Goal: Task Accomplishment & Management: Manage account settings

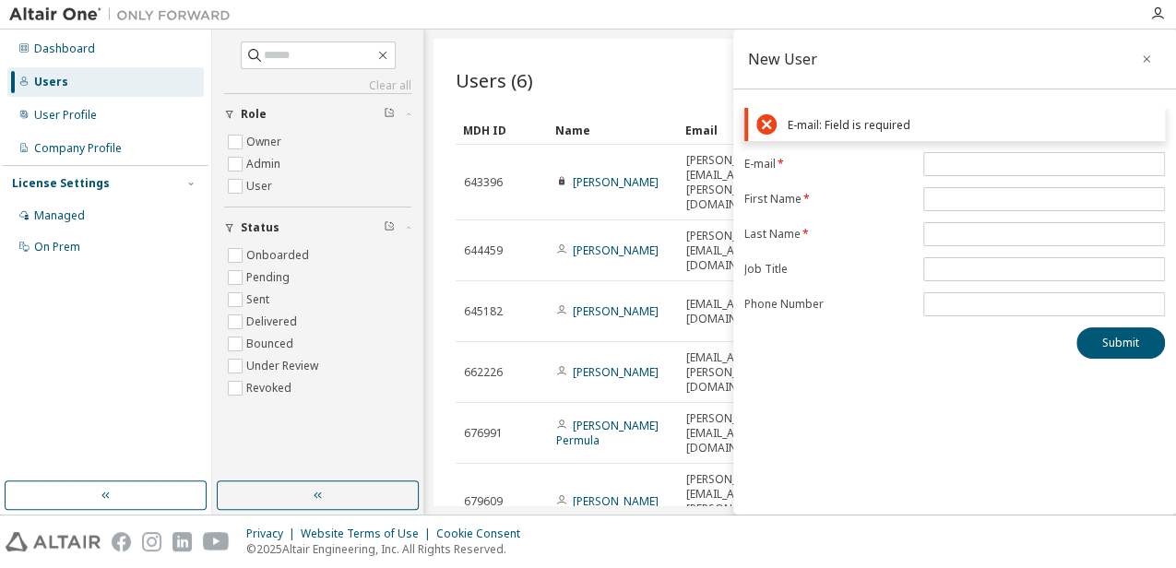
scroll to position [1, 0]
click at [1029, 160] on input "email" at bounding box center [1044, 164] width 232 height 15
click at [1022, 160] on input "email" at bounding box center [1044, 164] width 232 height 15
type input "**********"
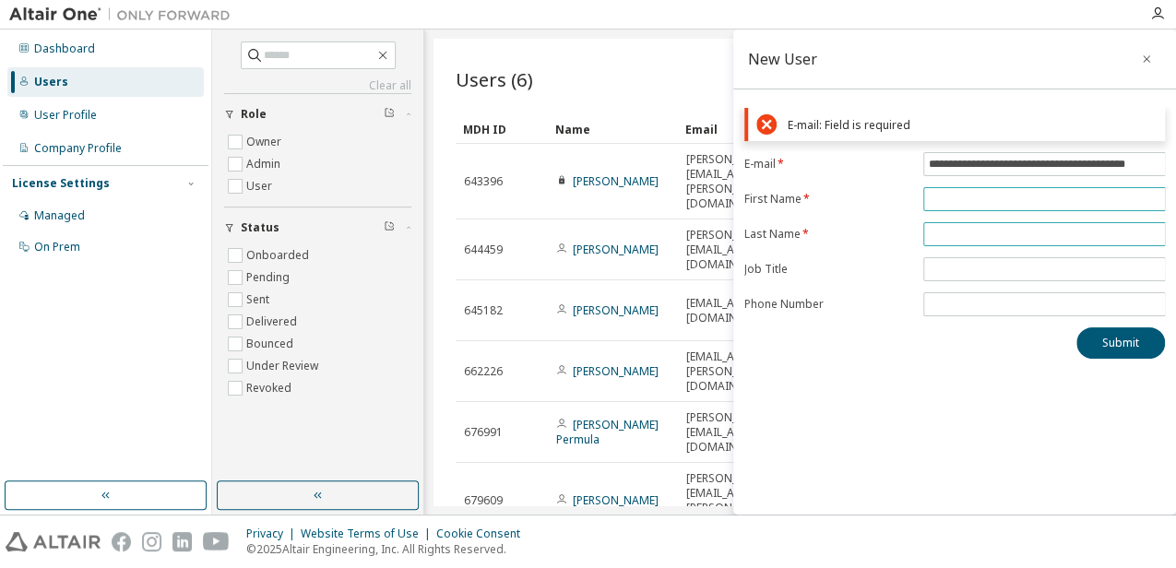
scroll to position [0, 0]
click at [1053, 195] on form "**********" at bounding box center [954, 234] width 420 height 164
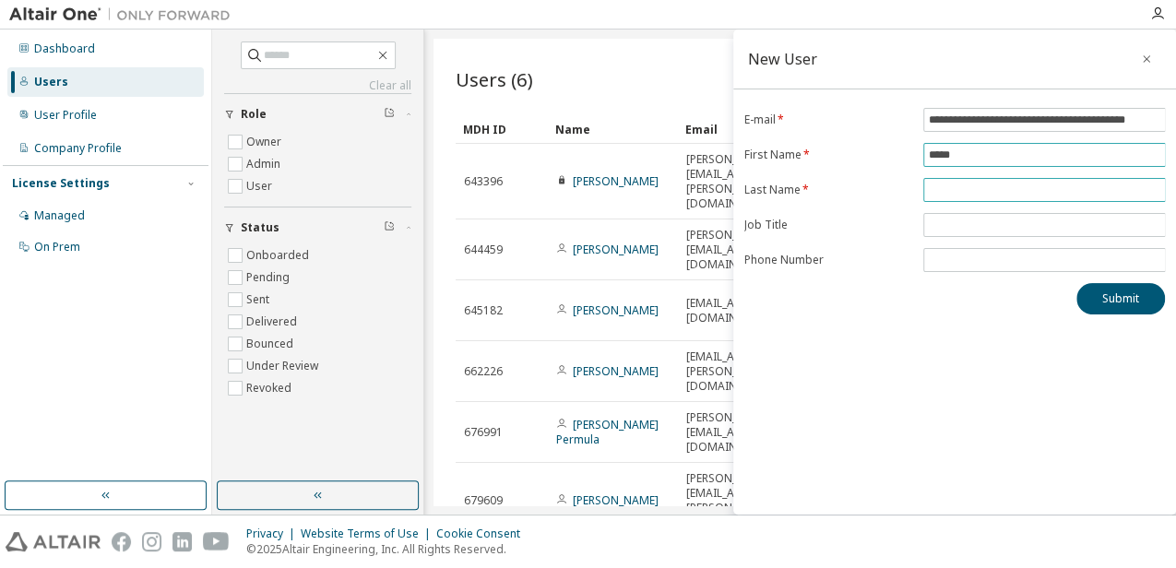
type input "*****"
type input "**********"
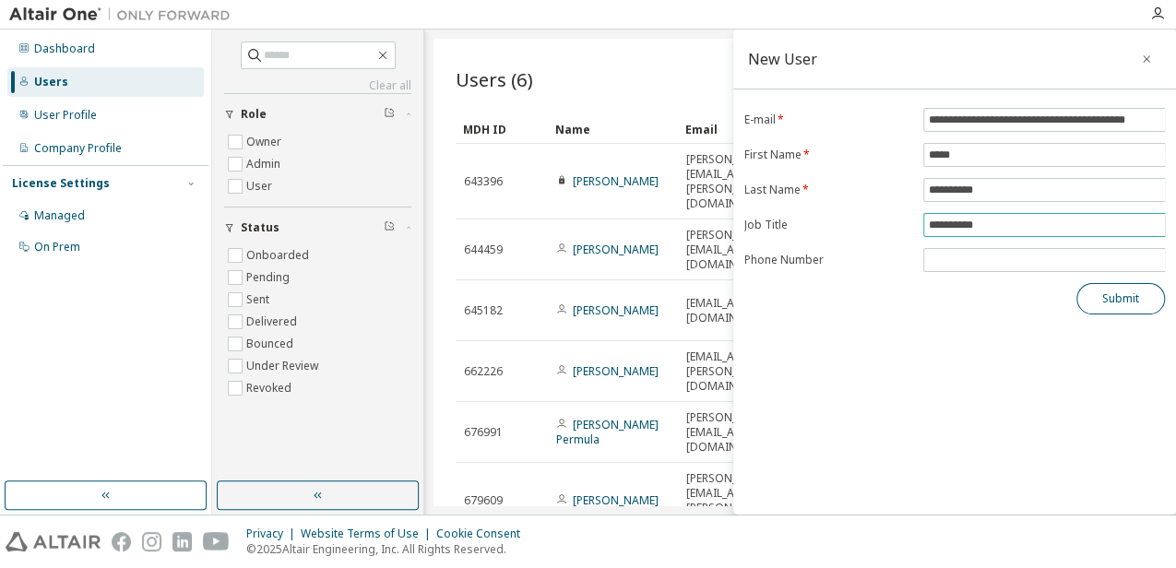
type input "**********"
click at [1119, 293] on button "Submit" at bounding box center [1120, 298] width 89 height 31
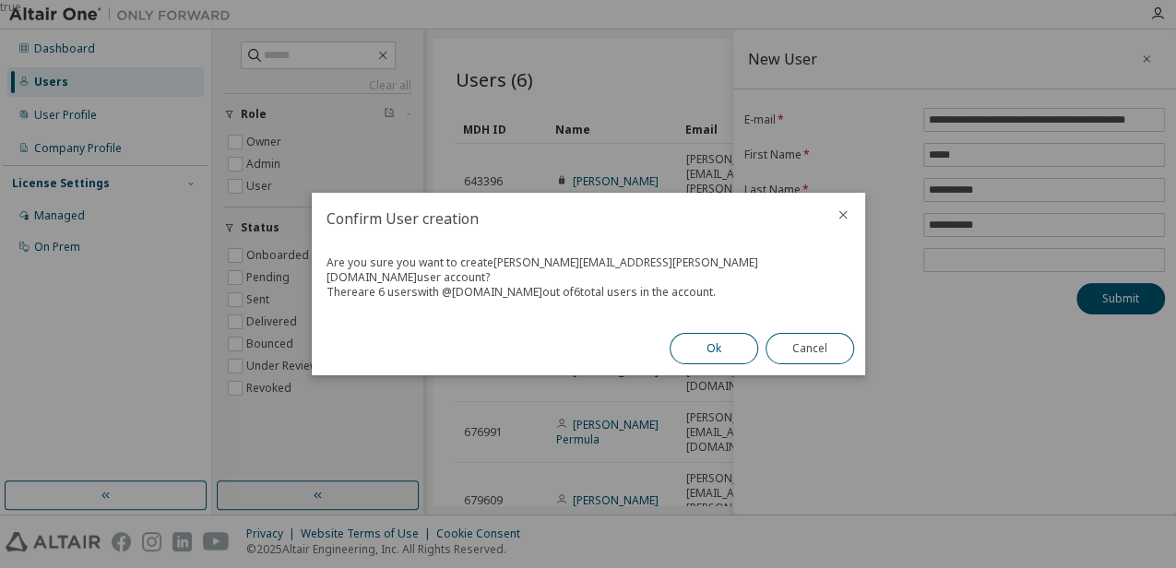
click at [716, 340] on button "Ok" at bounding box center [713, 348] width 89 height 31
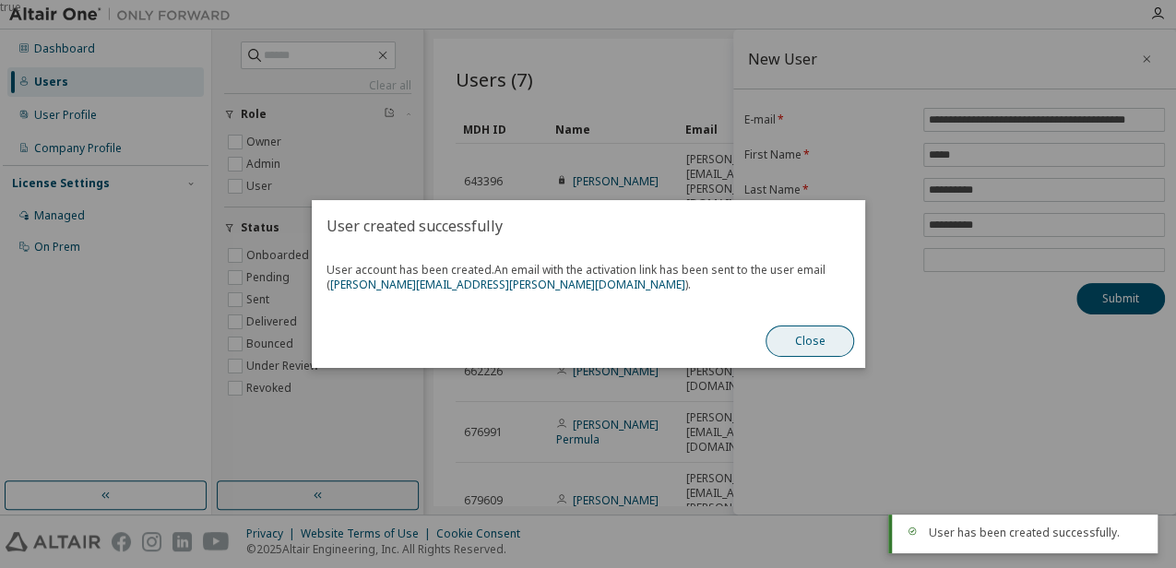
click at [804, 334] on button "Close" at bounding box center [809, 340] width 89 height 31
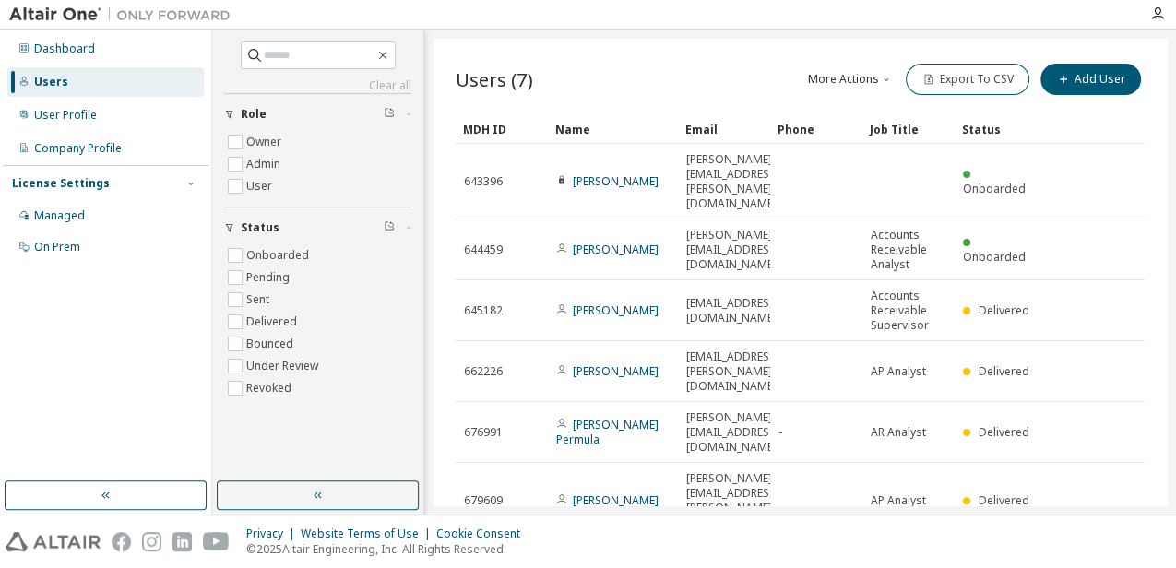
scroll to position [32, 0]
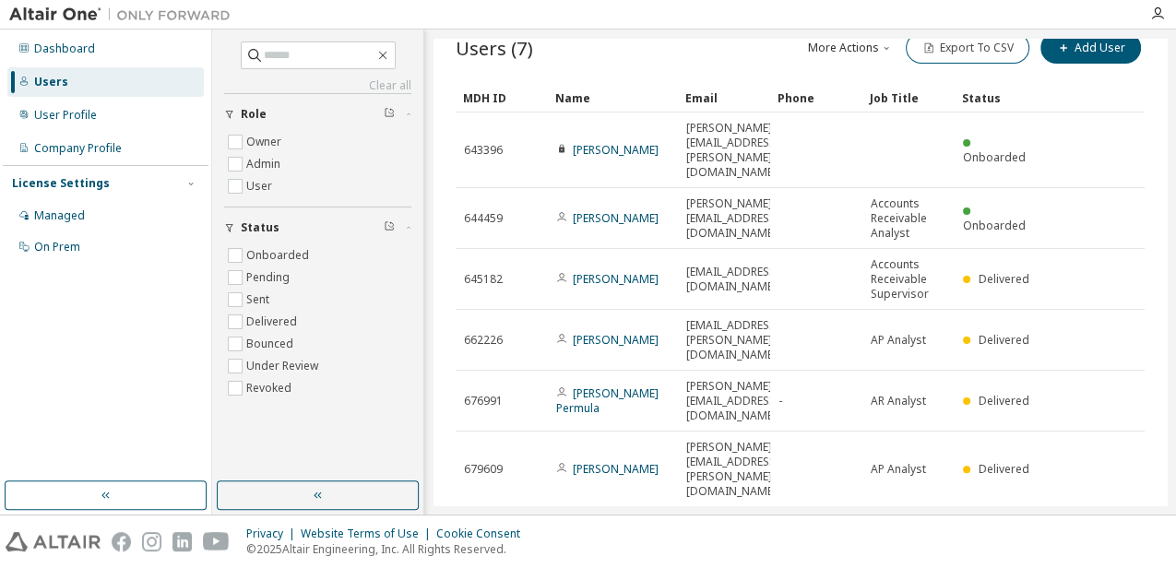
click at [616, 537] on link "[PERSON_NAME]" at bounding box center [616, 545] width 86 height 16
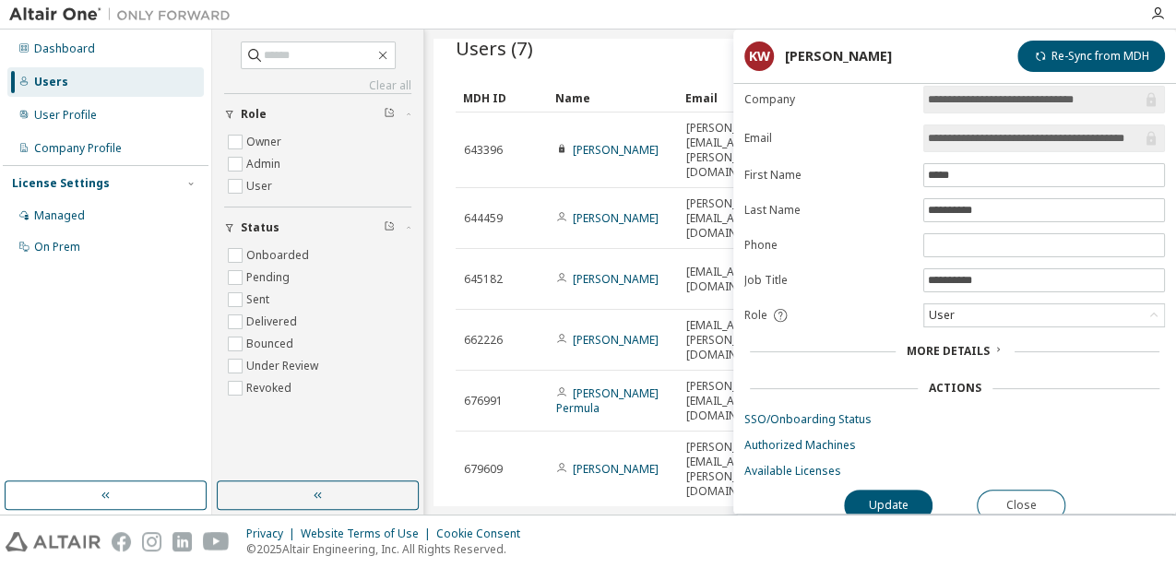
scroll to position [19, 0]
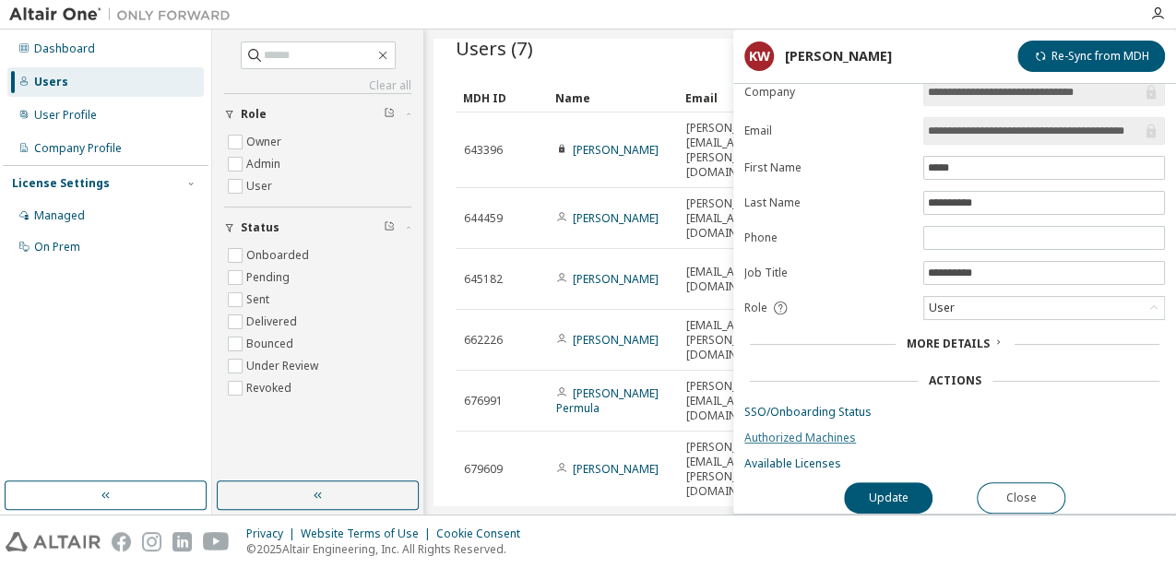
click at [802, 431] on link "Authorized Machines" at bounding box center [954, 438] width 420 height 15
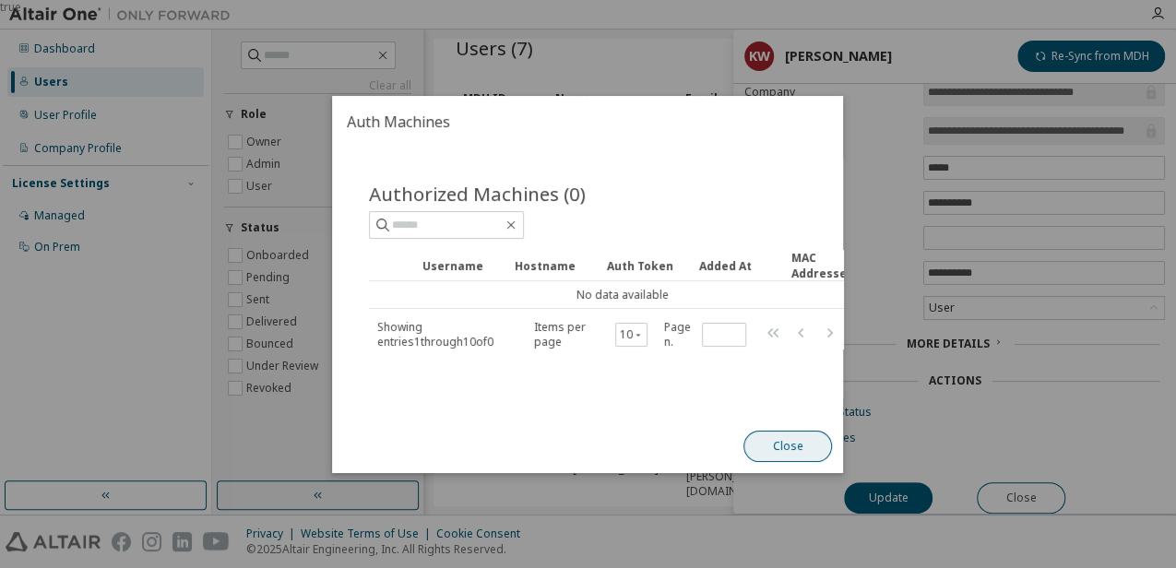
click at [780, 450] on button "Close" at bounding box center [788, 446] width 89 height 31
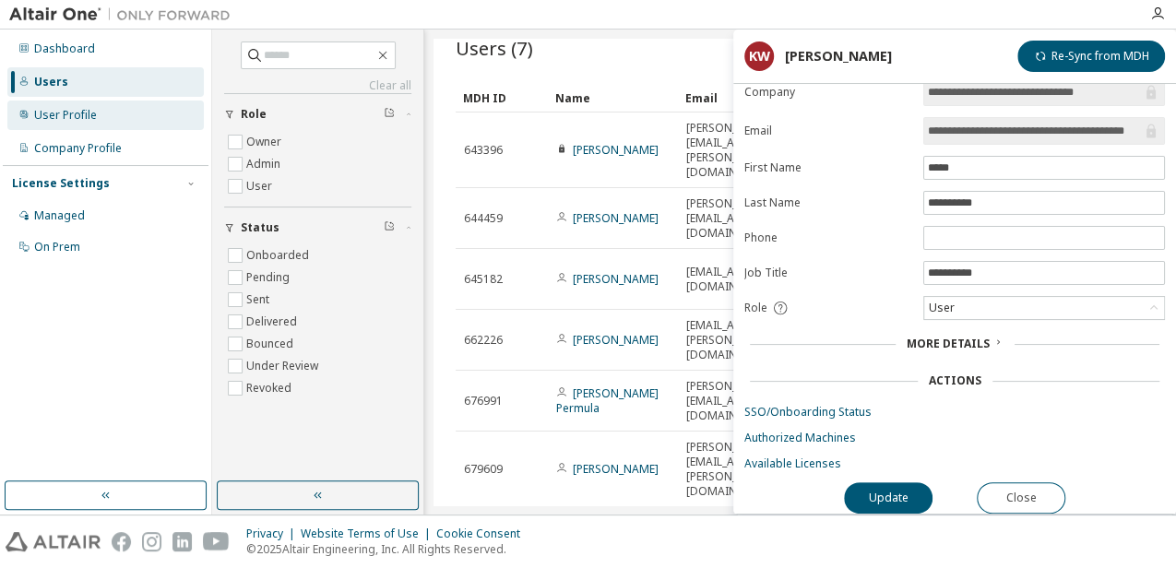
click at [89, 122] on div "User Profile" at bounding box center [65, 115] width 63 height 15
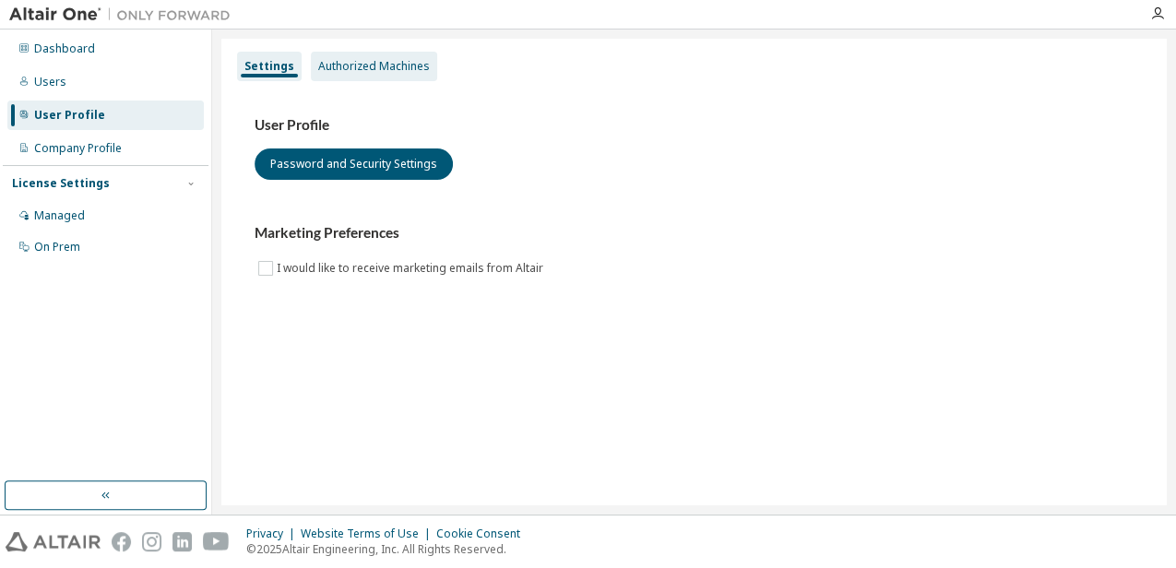
click at [393, 63] on div "Authorized Machines" at bounding box center [374, 66] width 112 height 15
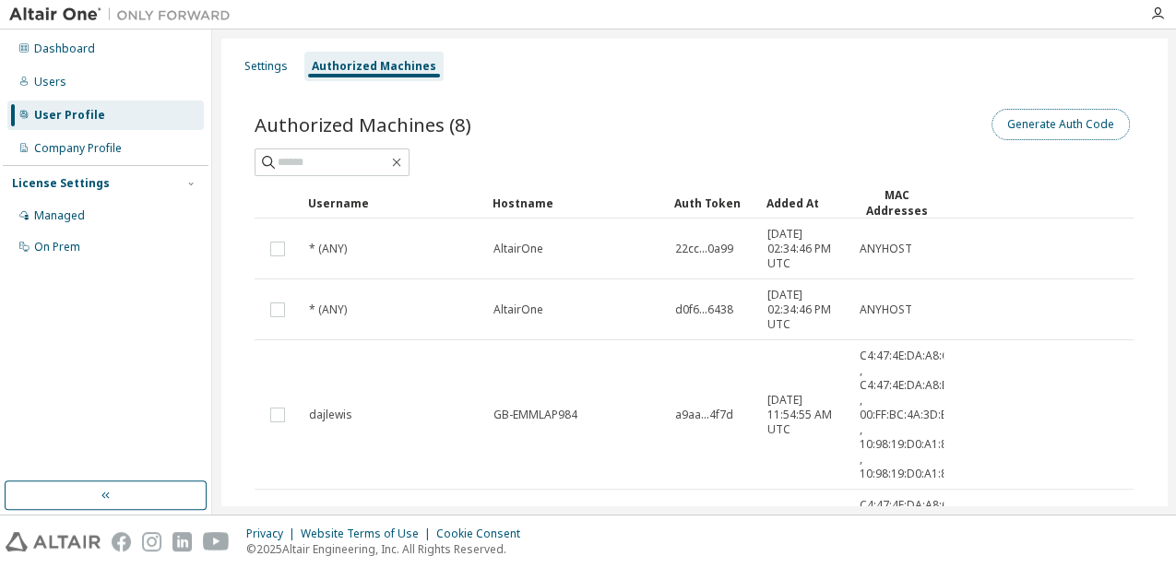
click at [1035, 123] on button "Generate Auth Code" at bounding box center [1060, 124] width 138 height 31
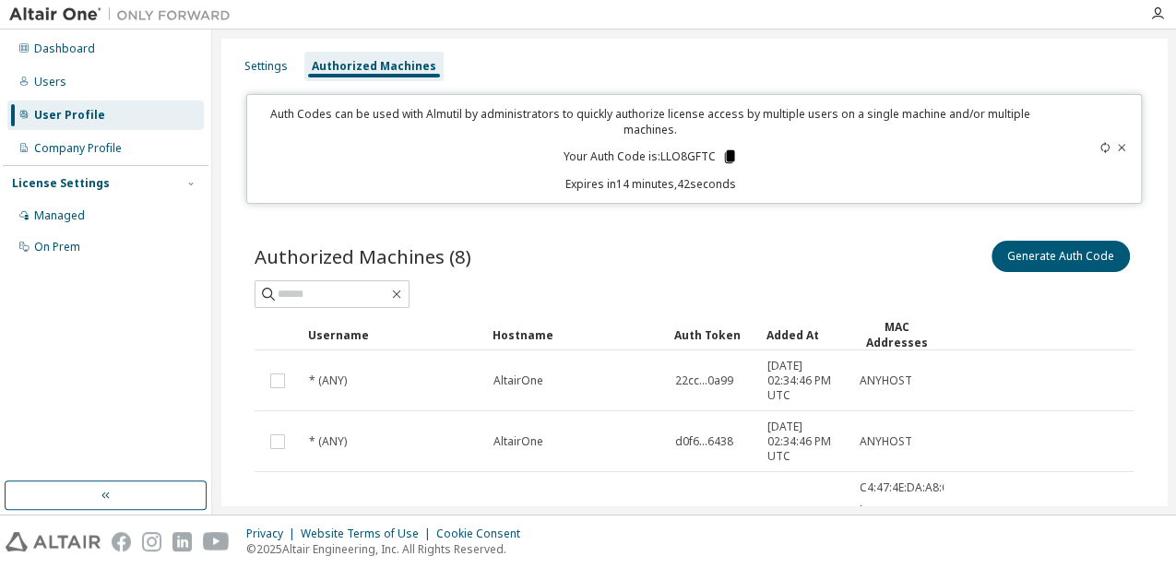
click at [724, 153] on icon at bounding box center [729, 156] width 10 height 13
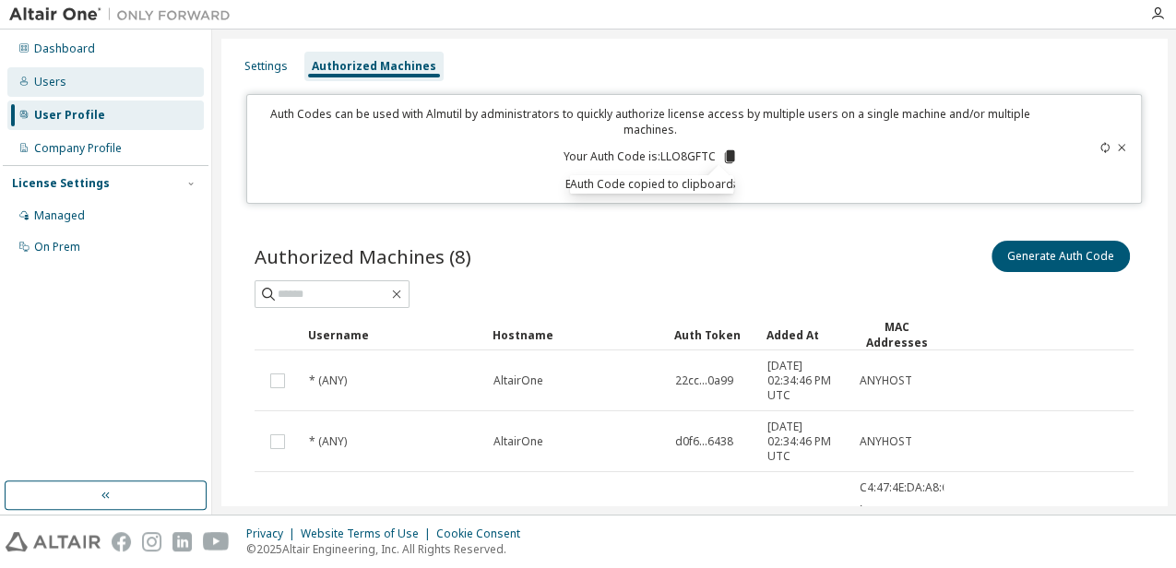
click at [61, 91] on div "Users" at bounding box center [105, 82] width 196 height 30
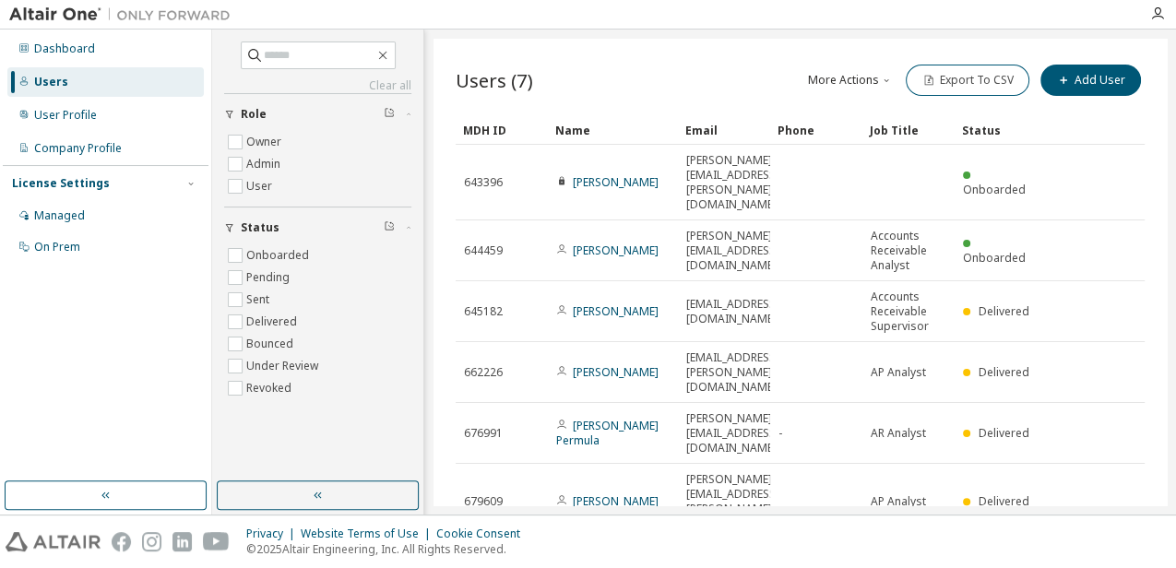
click at [617, 567] on link "[PERSON_NAME]" at bounding box center [616, 577] width 86 height 16
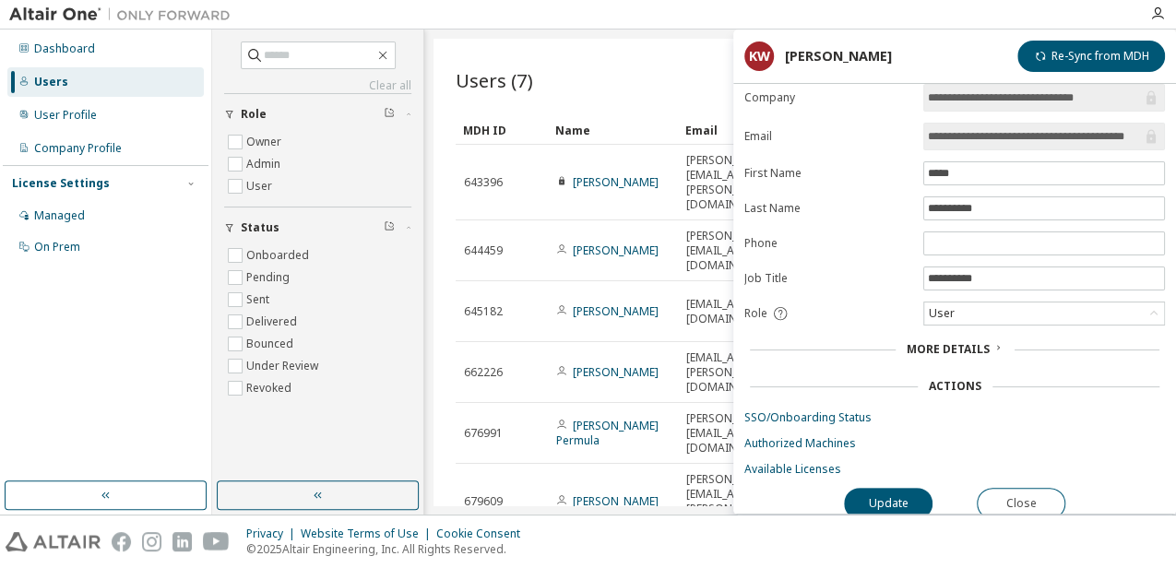
scroll to position [19, 0]
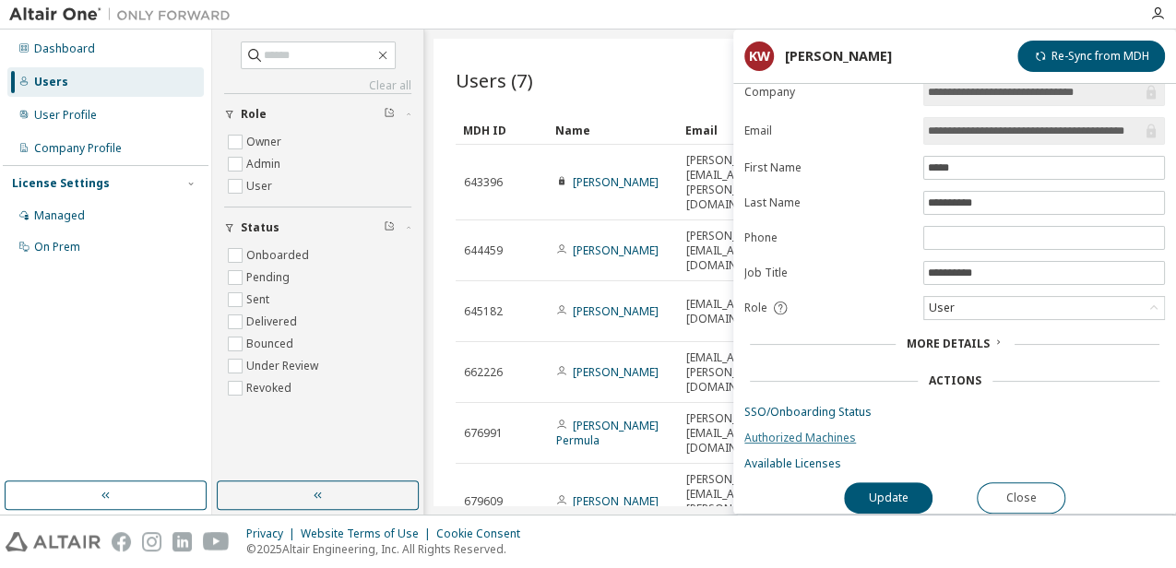
click at [794, 435] on link "Authorized Machines" at bounding box center [954, 438] width 420 height 15
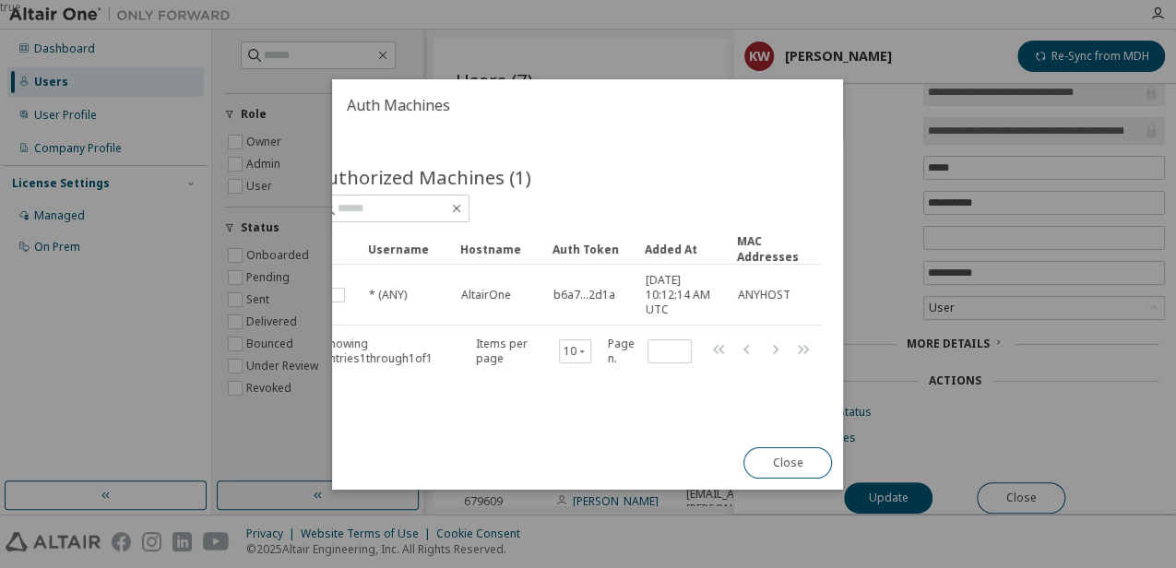
scroll to position [0, 0]
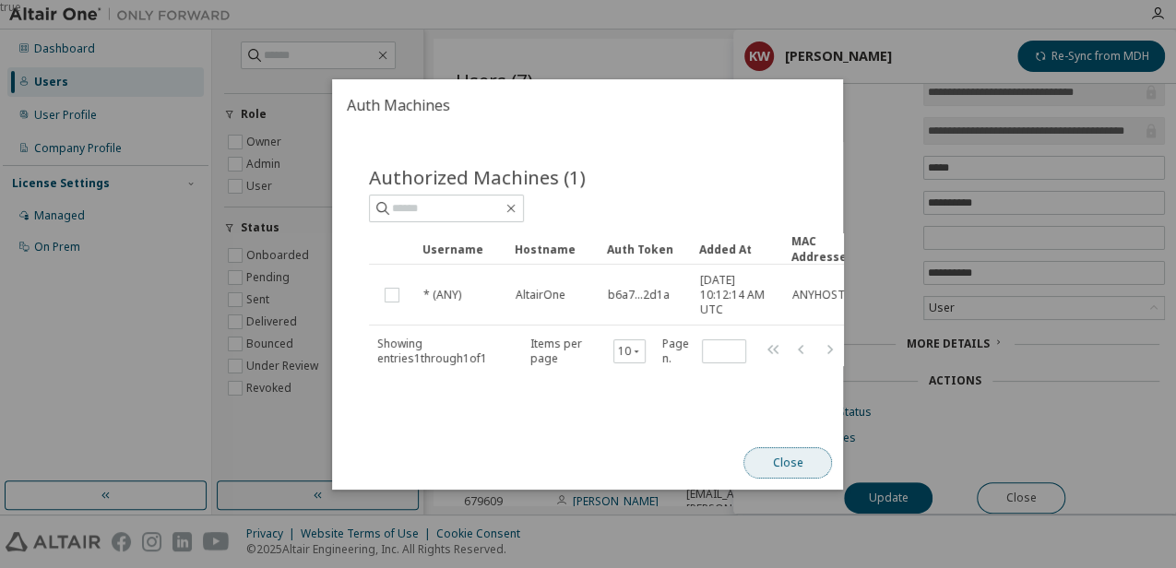
click at [776, 472] on button "Close" at bounding box center [788, 462] width 89 height 31
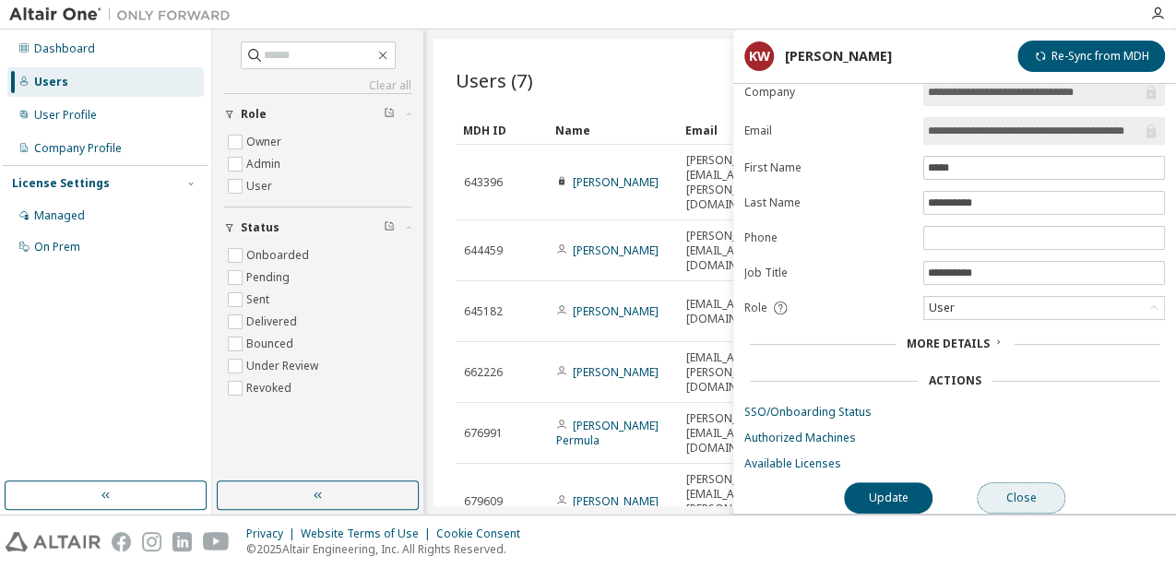
click at [1016, 488] on button "Close" at bounding box center [1020, 497] width 89 height 31
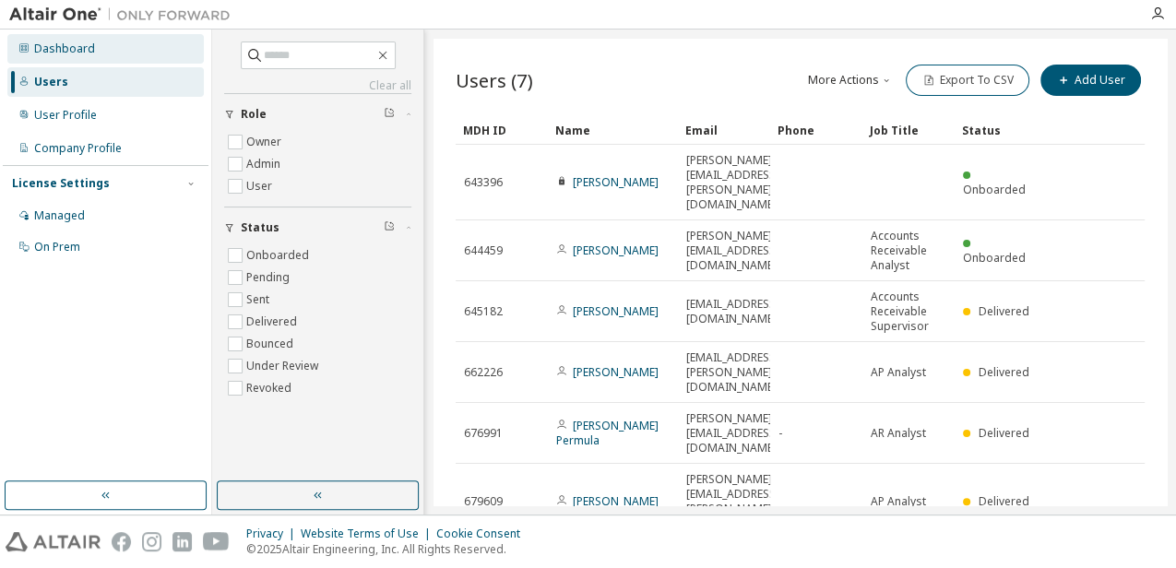
click at [67, 53] on div "Dashboard" at bounding box center [64, 48] width 61 height 15
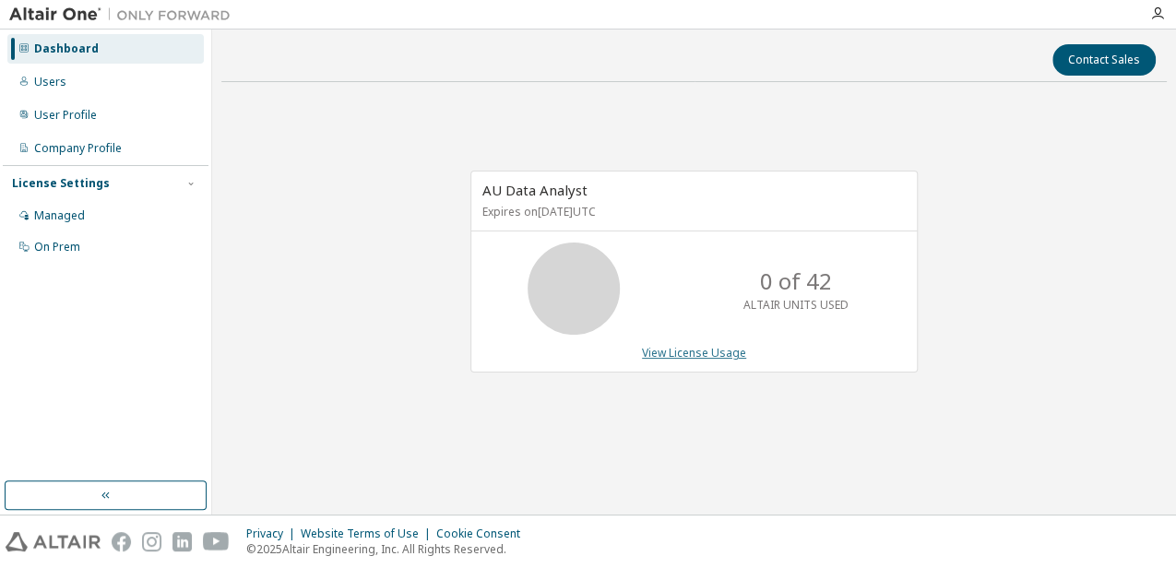
click at [684, 350] on link "View License Usage" at bounding box center [694, 353] width 104 height 16
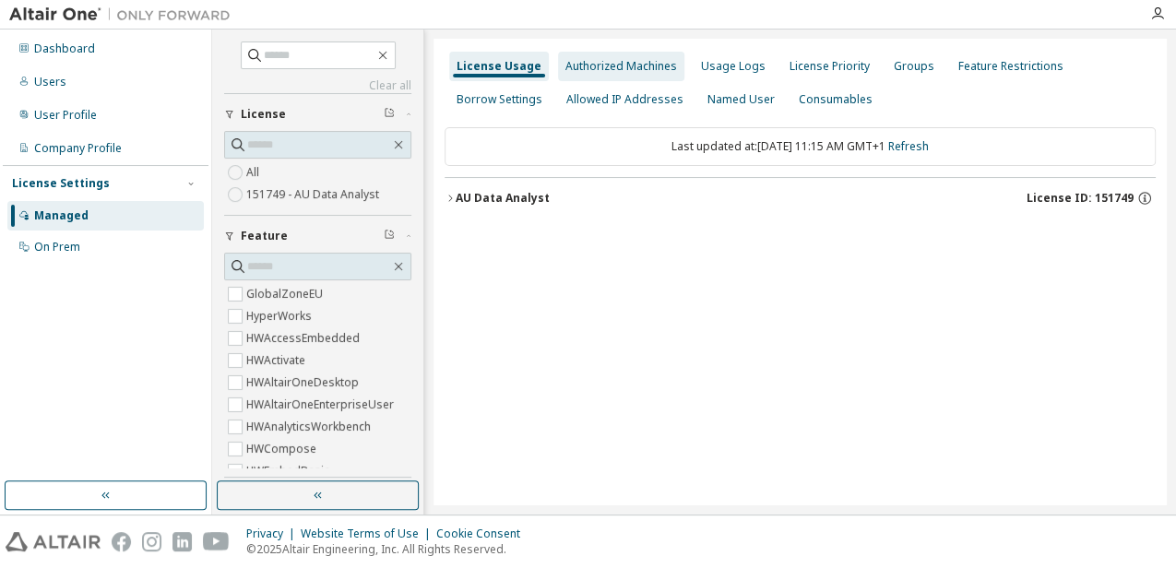
click at [586, 75] on div "Authorized Machines" at bounding box center [621, 67] width 126 height 30
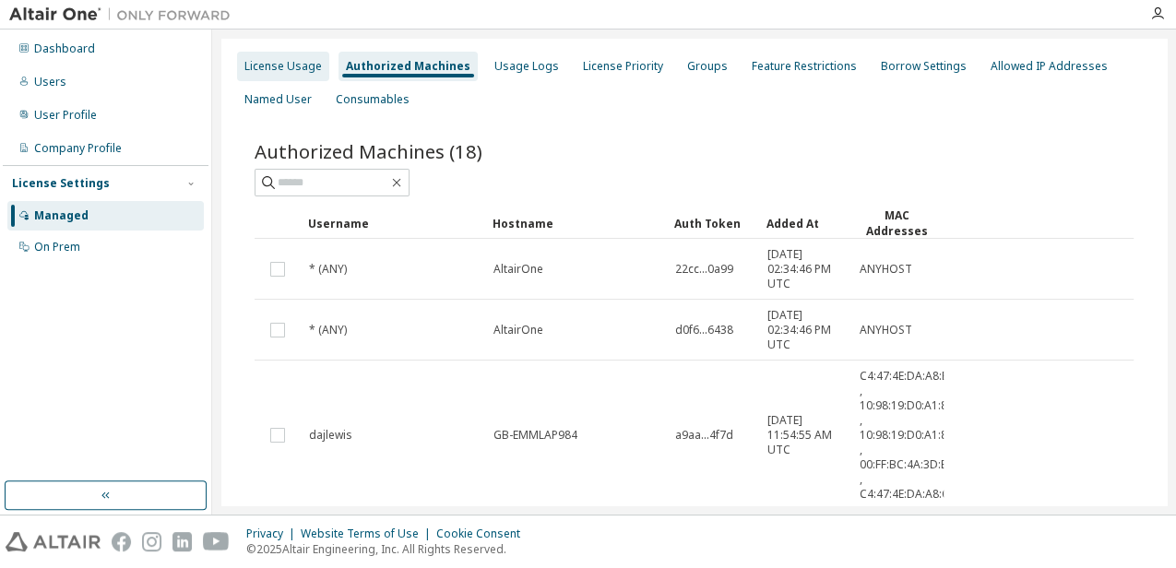
click at [307, 71] on div "License Usage" at bounding box center [282, 66] width 77 height 15
